Goal: Check status: Check status

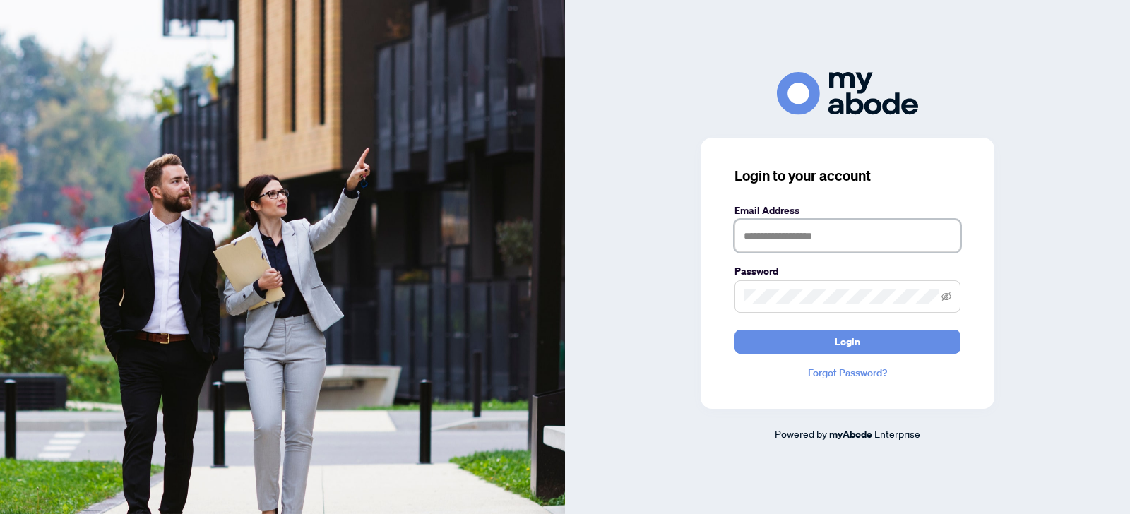
click at [758, 238] on input "text" at bounding box center [847, 236] width 226 height 32
type input "**********"
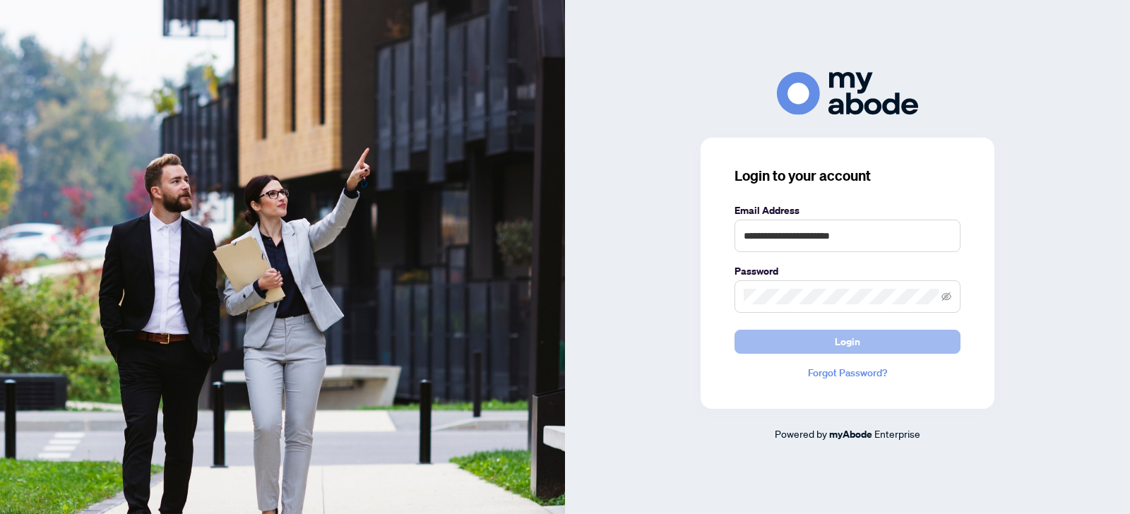
click at [845, 342] on span "Login" at bounding box center [847, 342] width 25 height 23
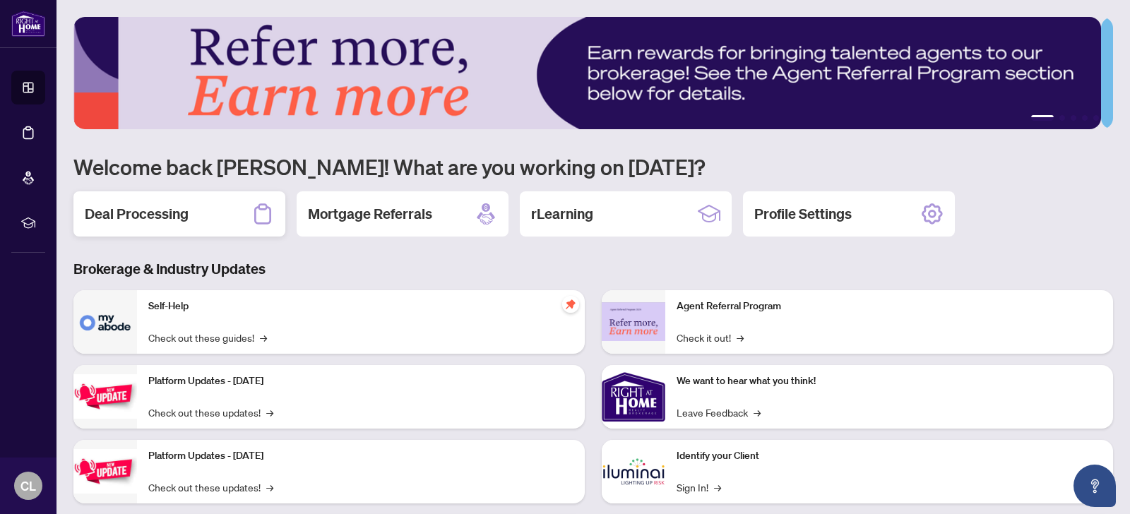
click at [164, 211] on h2 "Deal Processing" at bounding box center [137, 214] width 104 height 20
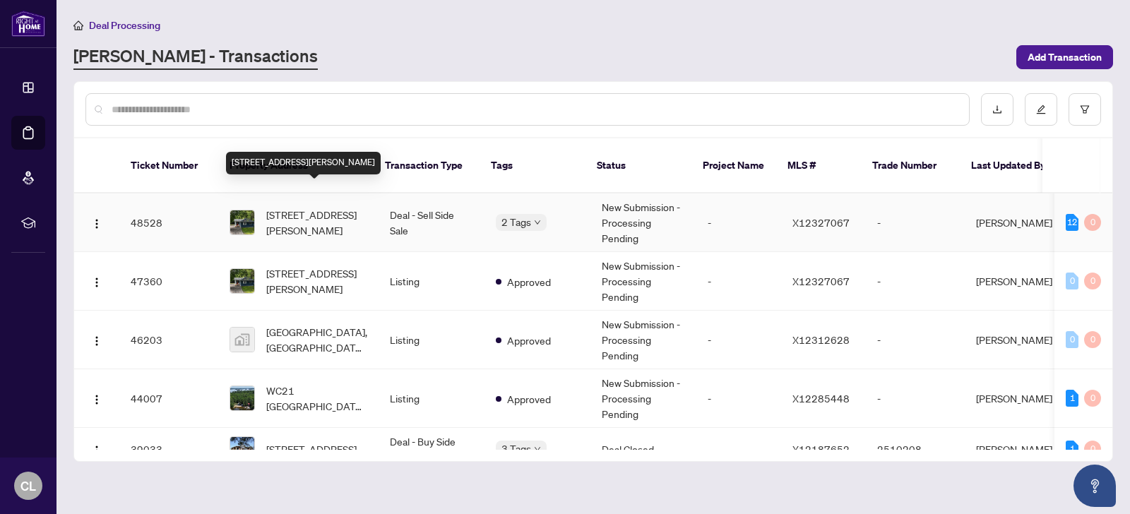
click at [295, 207] on span "187 Russell St, West Nipissing, Ontario P2B 1X7, Canada" at bounding box center [316, 222] width 101 height 31
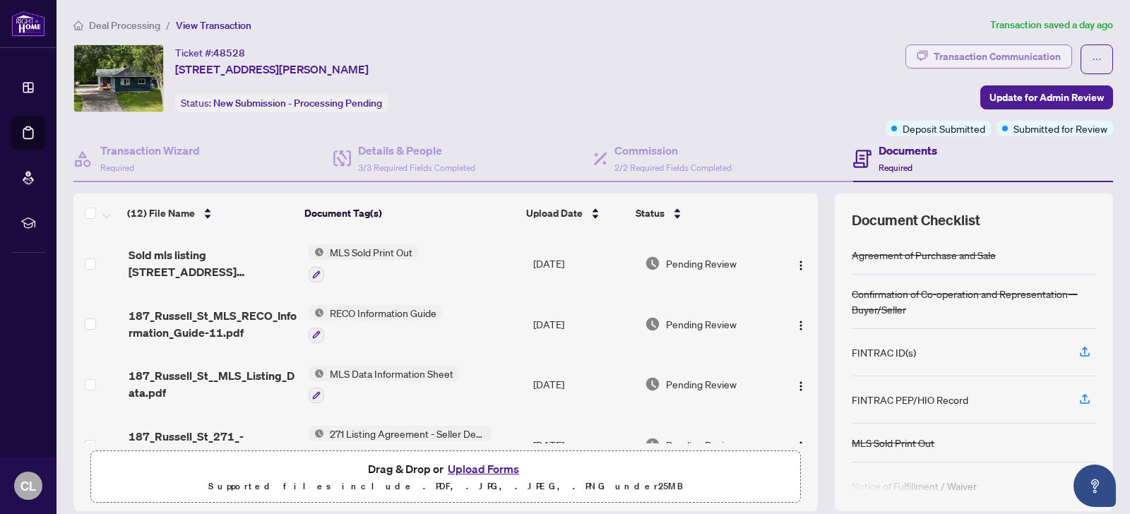
click at [993, 56] on div "Transaction Communication" at bounding box center [997, 56] width 127 height 23
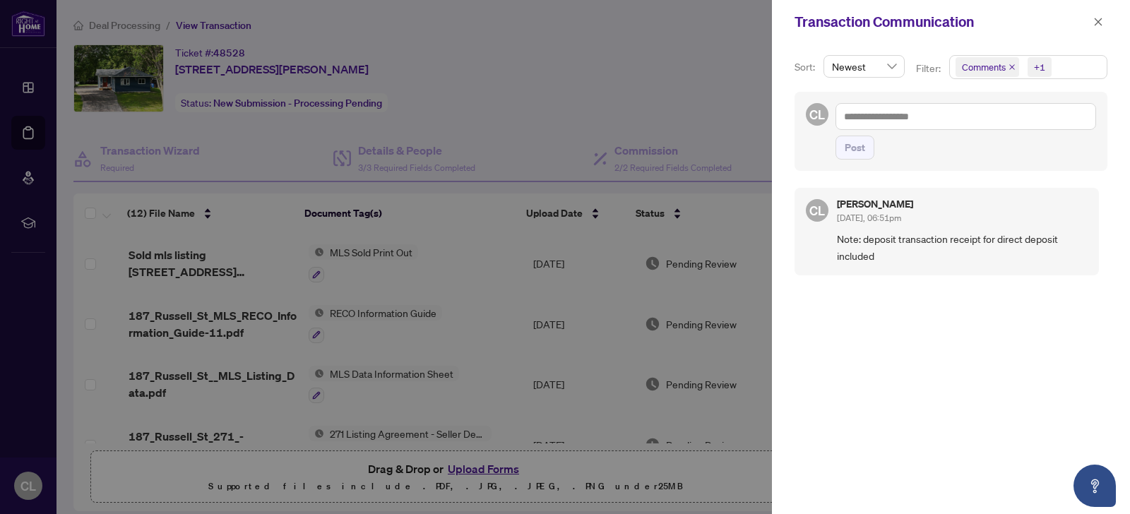
click at [864, 395] on div "CL Cathy Lees Aug/13/2025, 06:51pm Note: deposit transaction receipt for direct…" at bounding box center [951, 342] width 313 height 326
click at [1094, 28] on span "button" at bounding box center [1098, 22] width 10 height 23
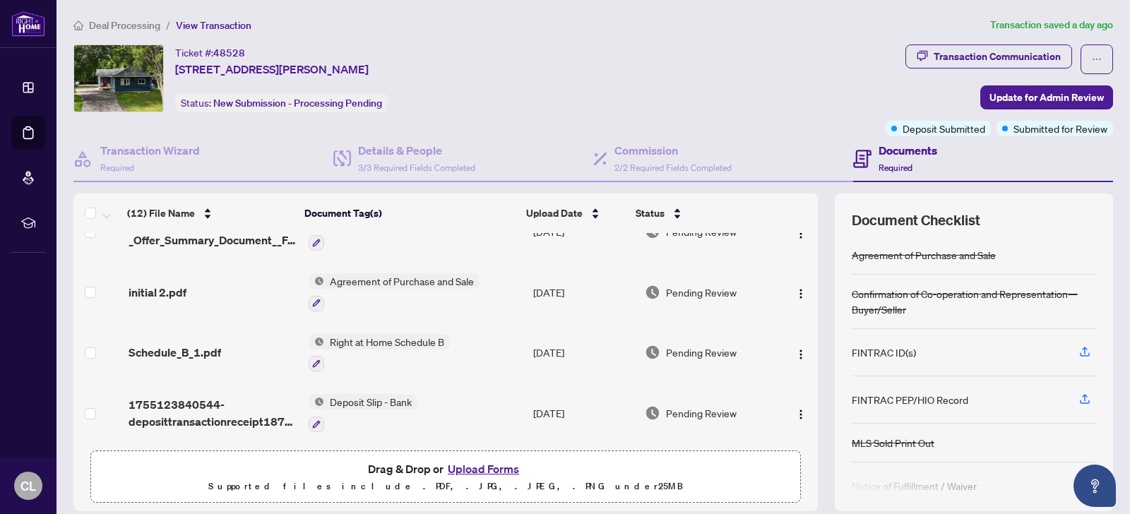
scroll to position [520, 0]
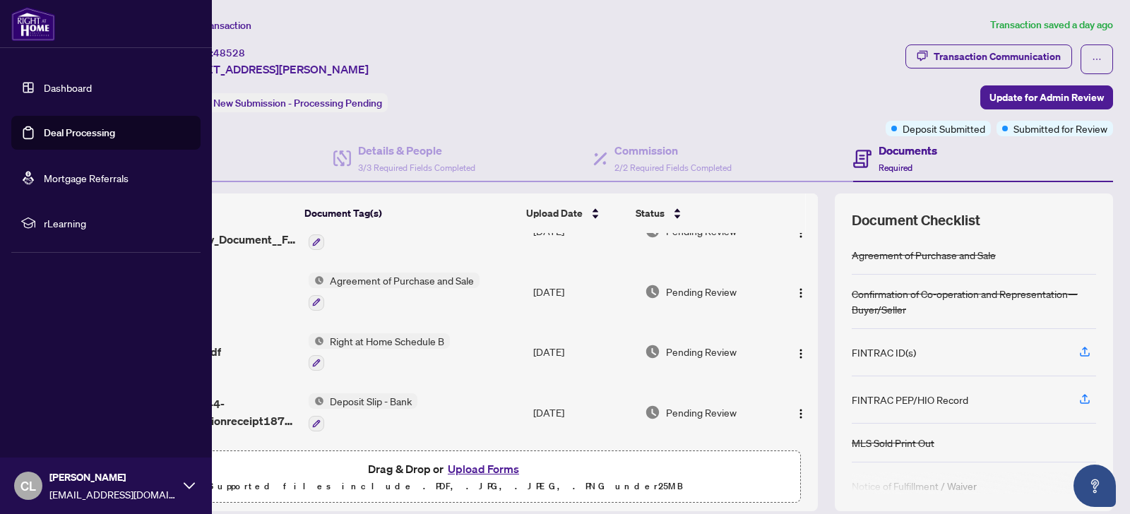
click at [75, 135] on link "Deal Processing" at bounding box center [79, 132] width 71 height 13
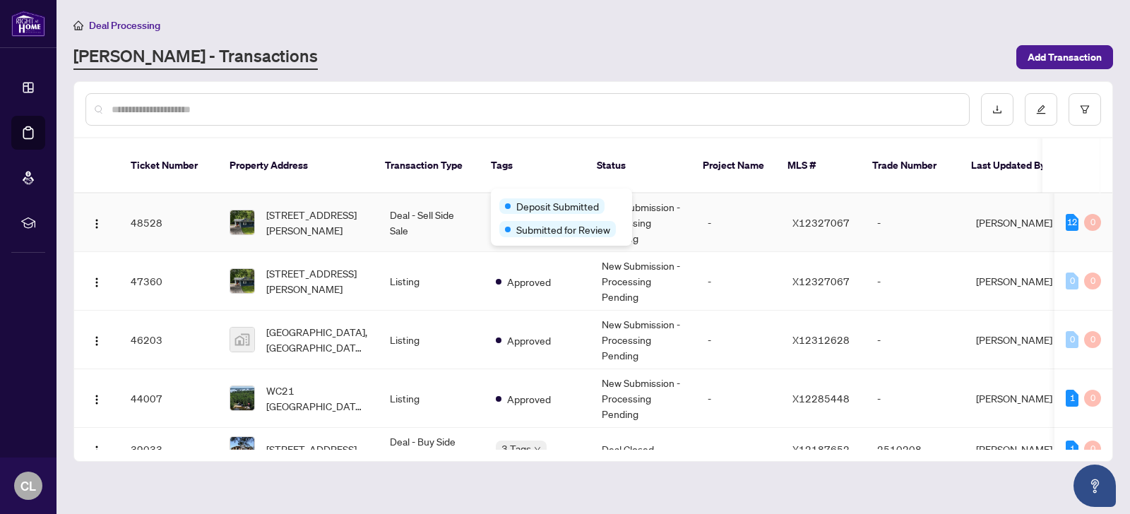
click at [530, 196] on div "Deposit Submitted Submitted for Review" at bounding box center [561, 217] width 141 height 57
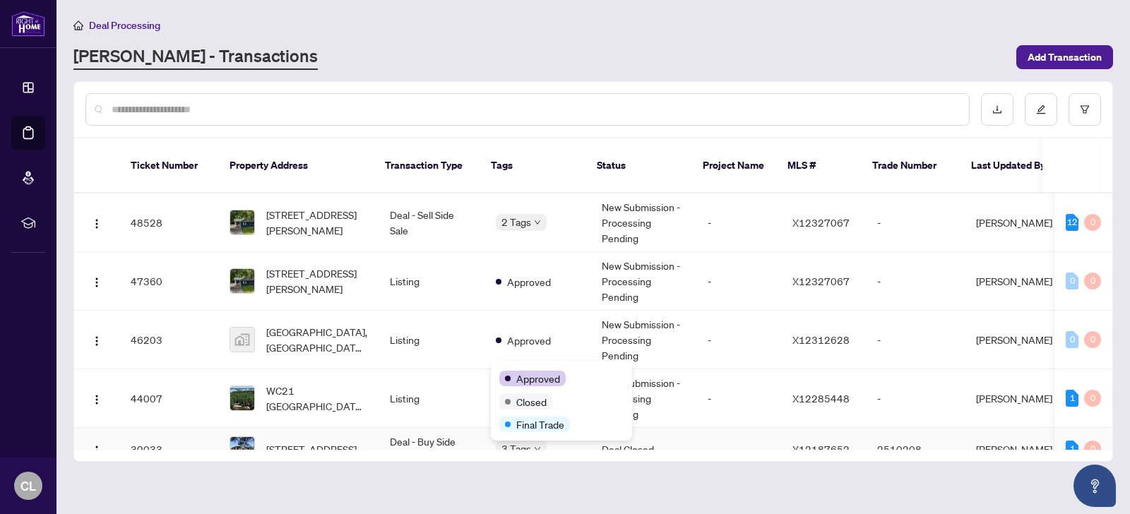
click at [533, 367] on div "Approved Closed Final Trade" at bounding box center [561, 401] width 141 height 80
